Goal: Check status: Check status

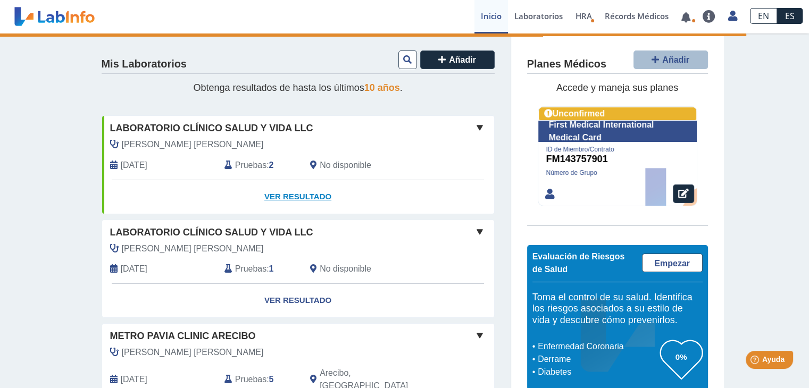
click at [300, 193] on link "Ver Resultado" at bounding box center [298, 197] width 392 height 34
click at [302, 196] on link "Ver Resultado" at bounding box center [298, 197] width 392 height 34
click at [301, 195] on link "Ver Resultado" at bounding box center [298, 197] width 392 height 34
